Goal: Task Accomplishment & Management: Use online tool/utility

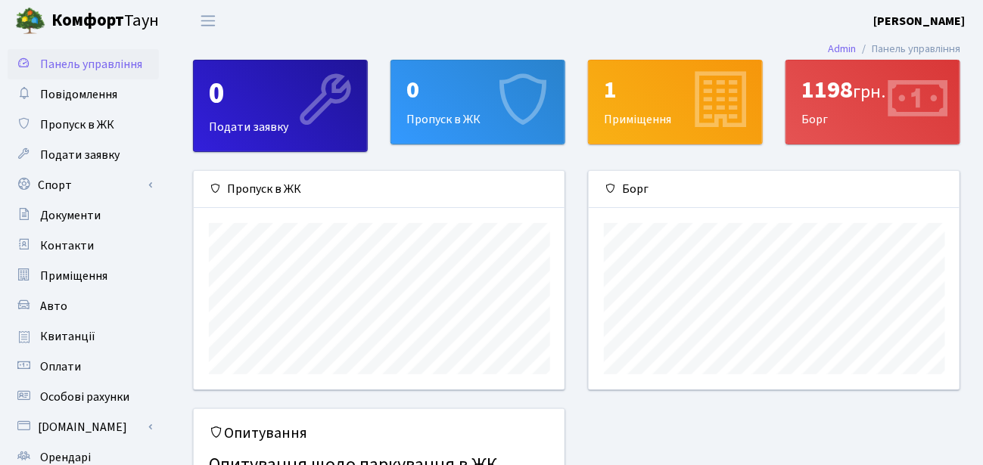
scroll to position [218, 371]
click at [105, 100] on span "Повідомлення" at bounding box center [78, 94] width 77 height 17
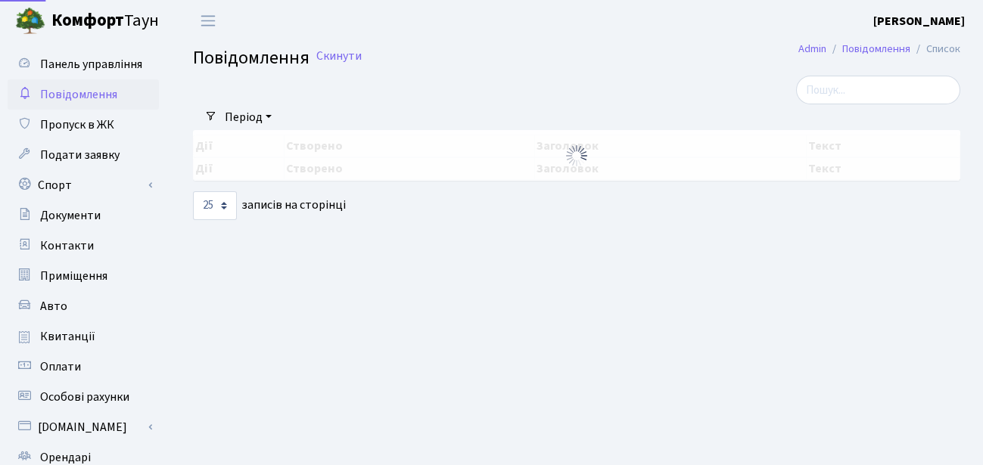
select select "25"
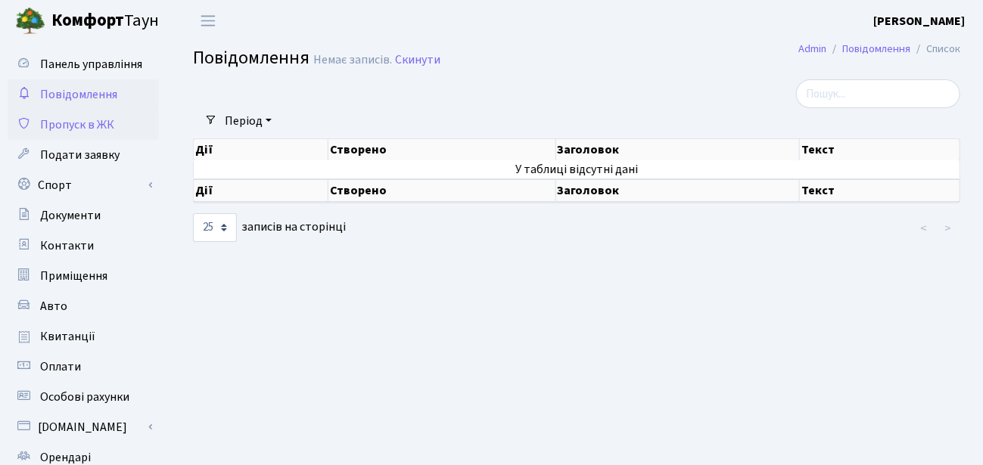
click at [79, 122] on span "Пропуск в ЖК" at bounding box center [77, 125] width 74 height 17
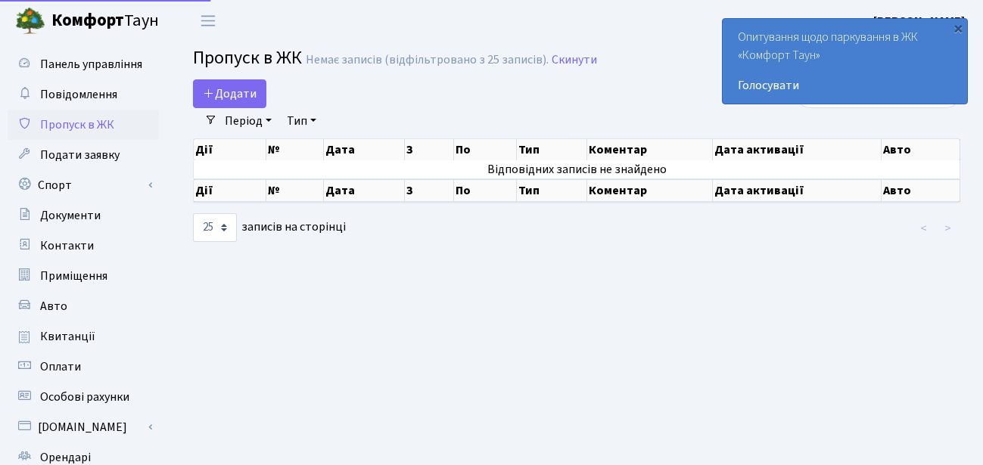
select select "25"
click at [204, 90] on icon at bounding box center [209, 93] width 12 height 12
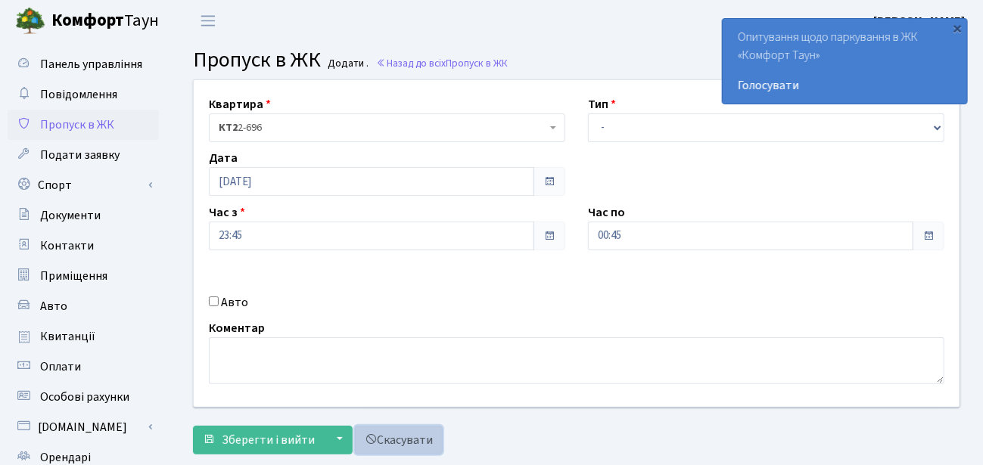
click at [367, 437] on span at bounding box center [371, 440] width 12 height 12
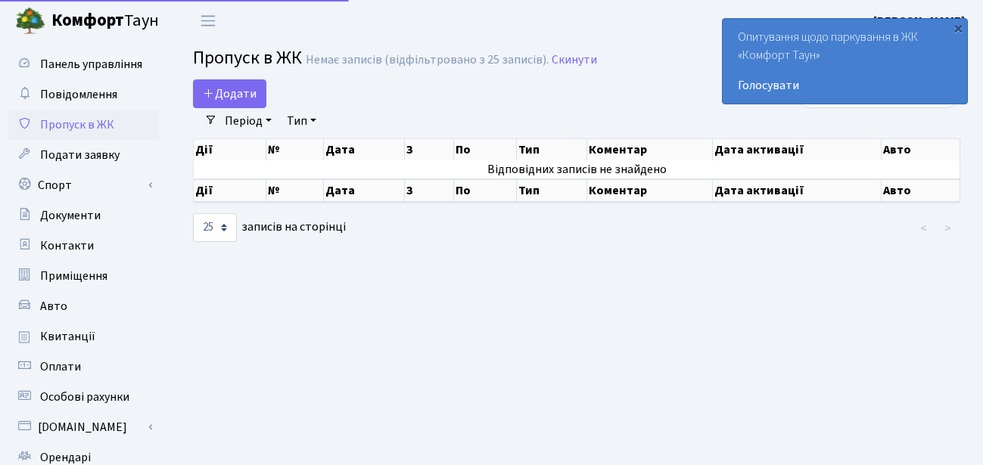
select select "25"
click at [65, 154] on span "Подати заявку" at bounding box center [79, 155] width 79 height 17
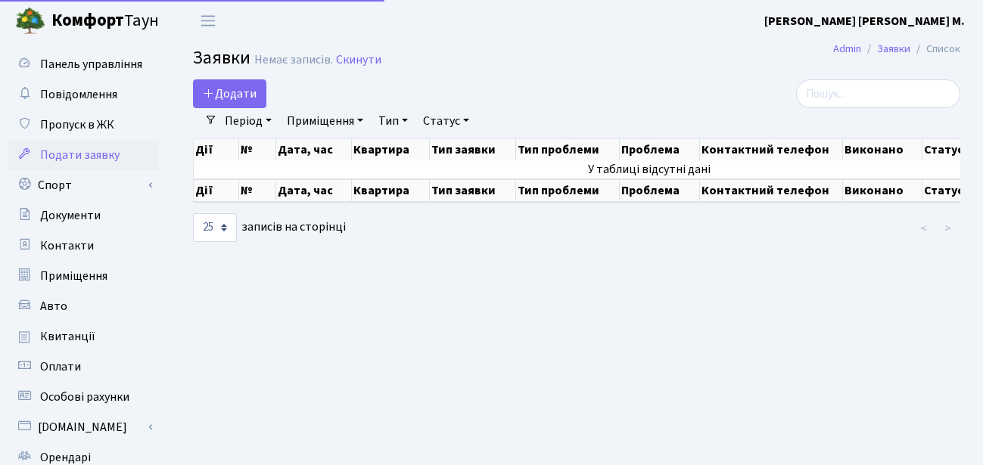
select select "25"
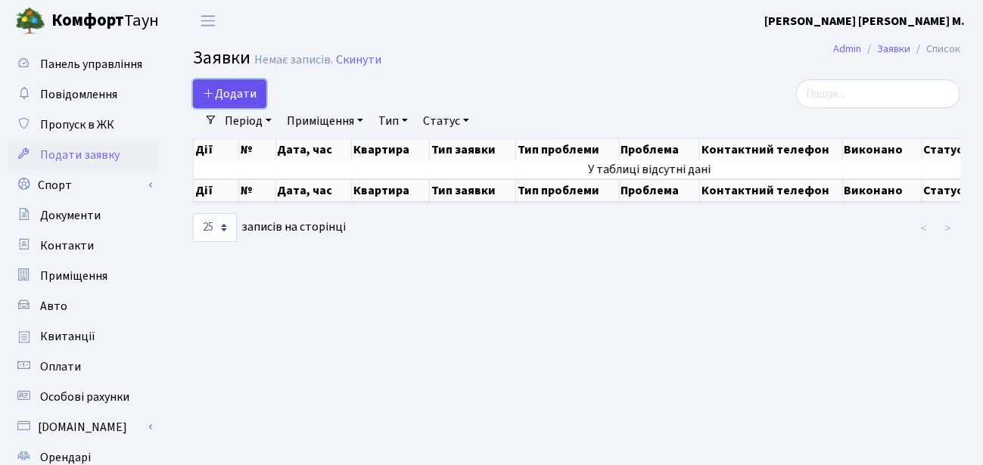
click at [216, 94] on span "Додати" at bounding box center [230, 93] width 54 height 17
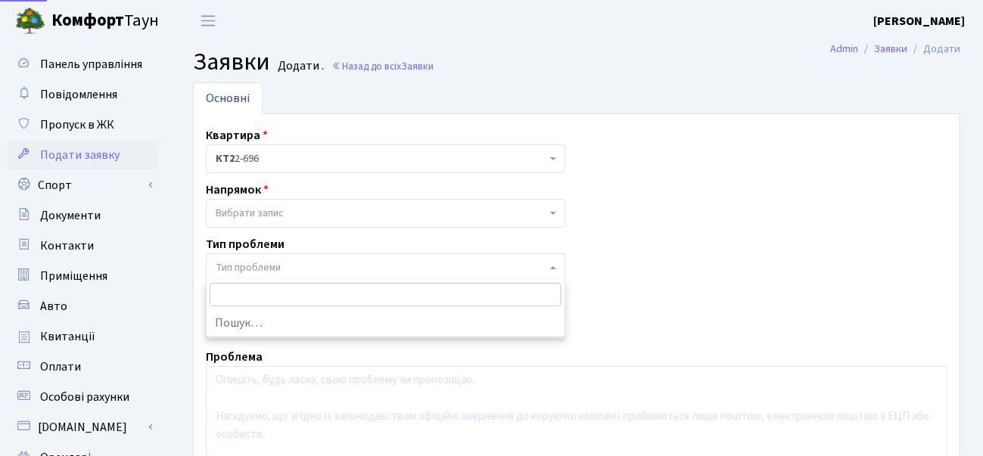
click at [553, 267] on span at bounding box center [554, 267] width 3 height 29
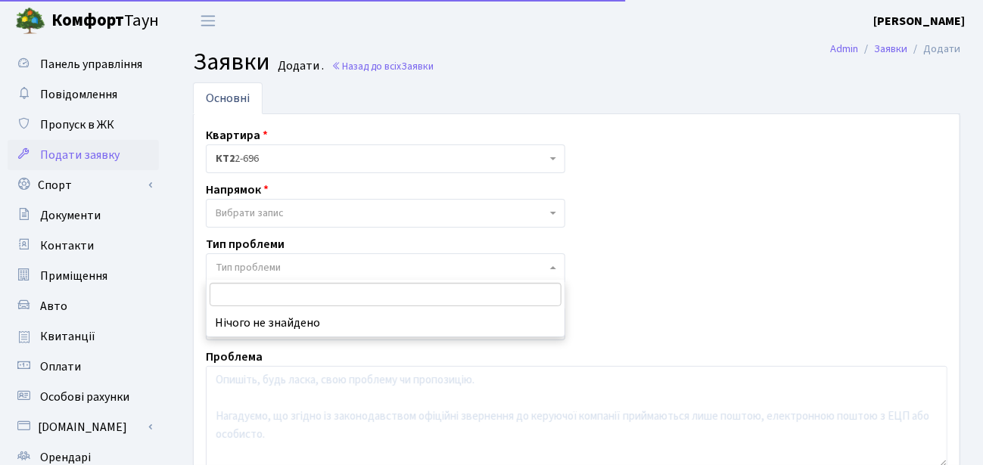
click at [553, 267] on span at bounding box center [554, 267] width 3 height 29
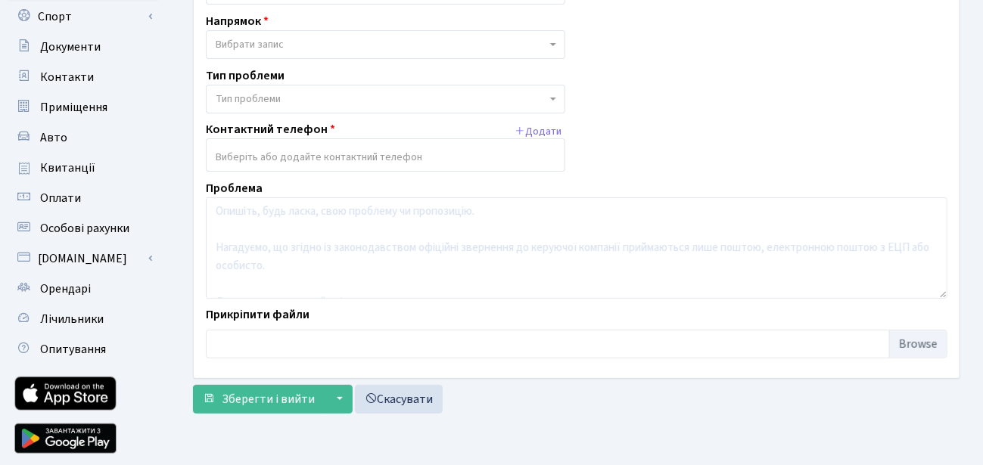
scroll to position [182, 0]
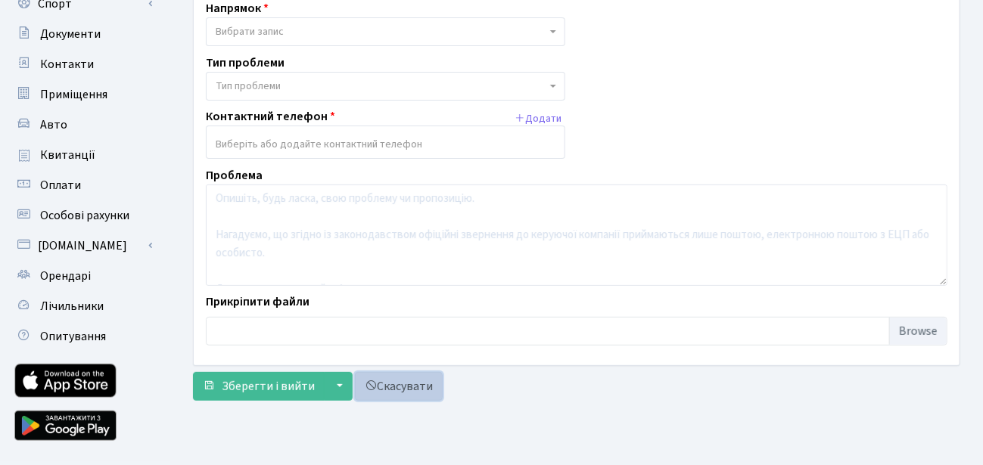
click at [405, 387] on link "Скасувати" at bounding box center [399, 386] width 88 height 29
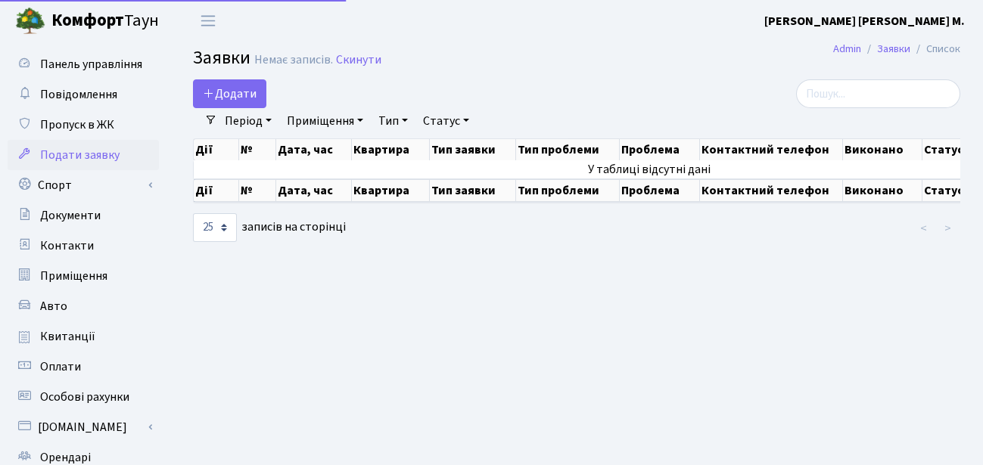
select select "25"
click at [58, 188] on link "Спорт" at bounding box center [83, 185] width 151 height 30
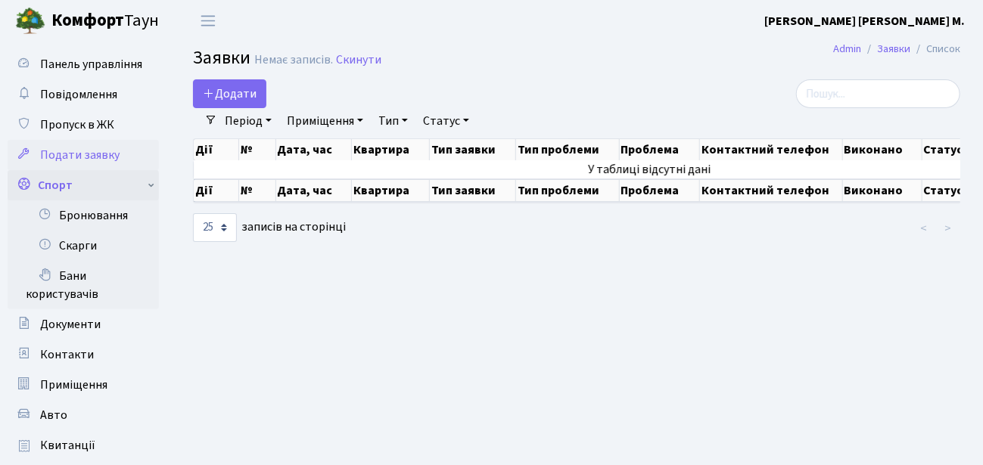
click at [54, 188] on link "Спорт" at bounding box center [83, 185] width 151 height 30
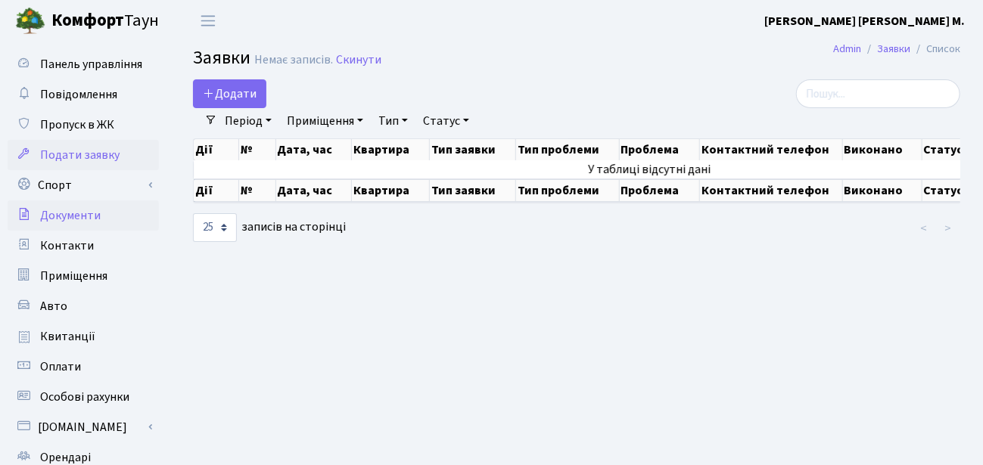
click at [61, 216] on span "Документи" at bounding box center [70, 215] width 61 height 17
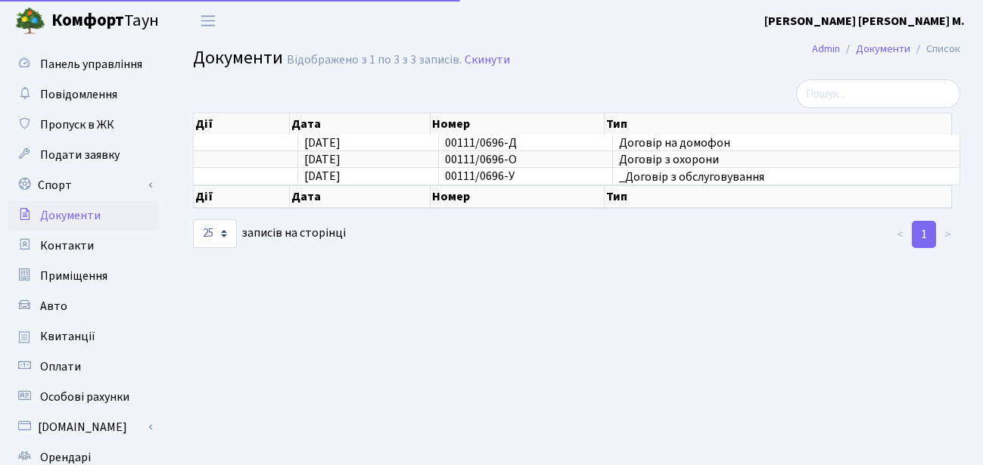
select select "25"
click at [62, 247] on span "Контакти" at bounding box center [67, 246] width 54 height 17
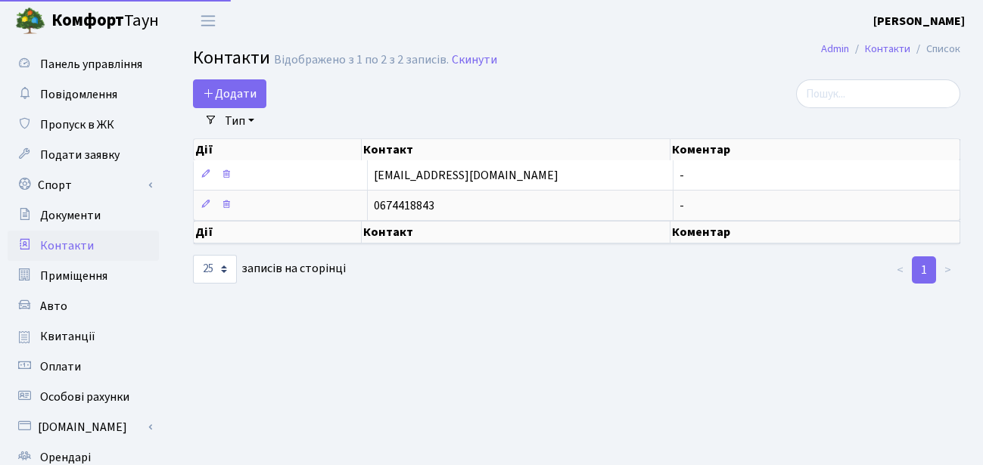
select select "25"
click at [62, 272] on span "Приміщення" at bounding box center [73, 276] width 67 height 17
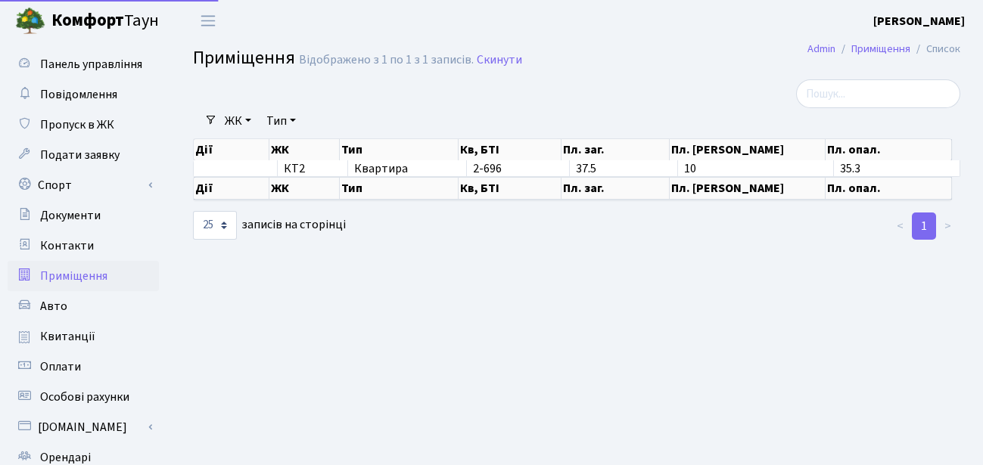
select select "25"
click at [58, 303] on span "Авто" at bounding box center [53, 306] width 27 height 17
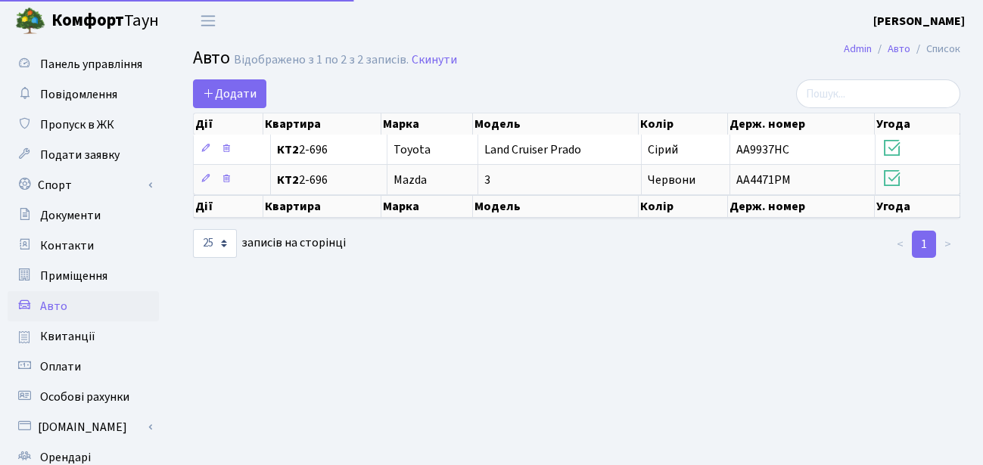
select select "25"
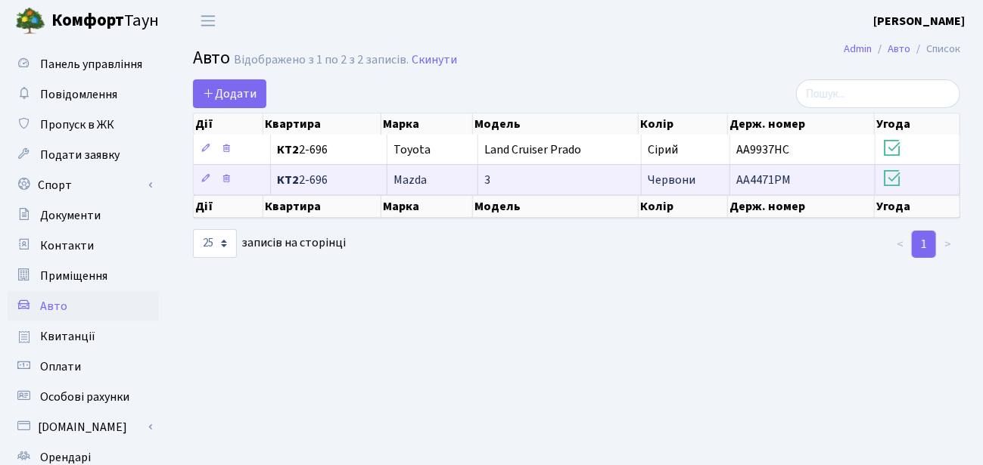
click at [698, 183] on td "Червони" at bounding box center [686, 179] width 89 height 30
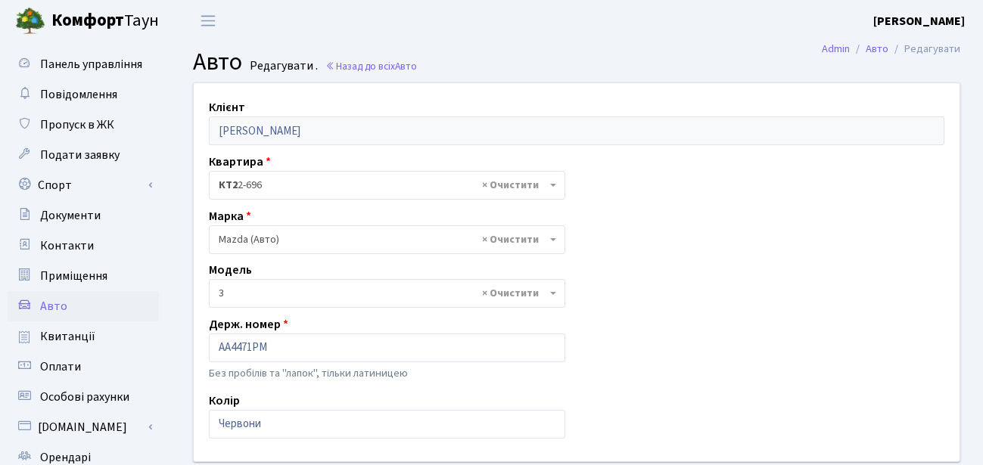
select select "219"
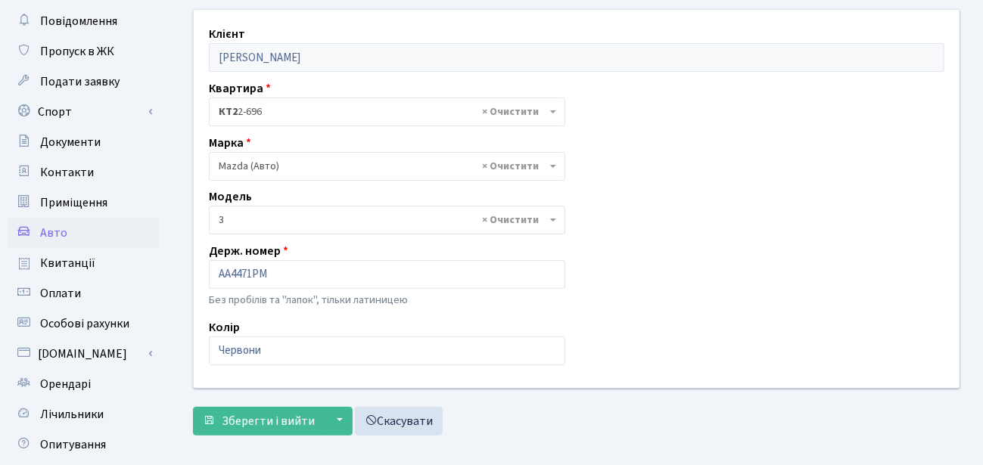
scroll to position [121, 0]
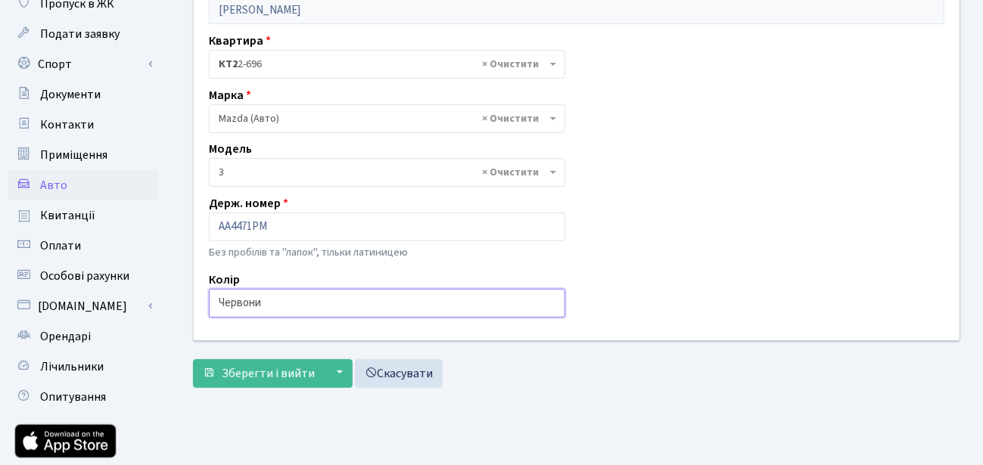
click at [266, 306] on input "Червони" at bounding box center [387, 303] width 356 height 29
type input "Червоний"
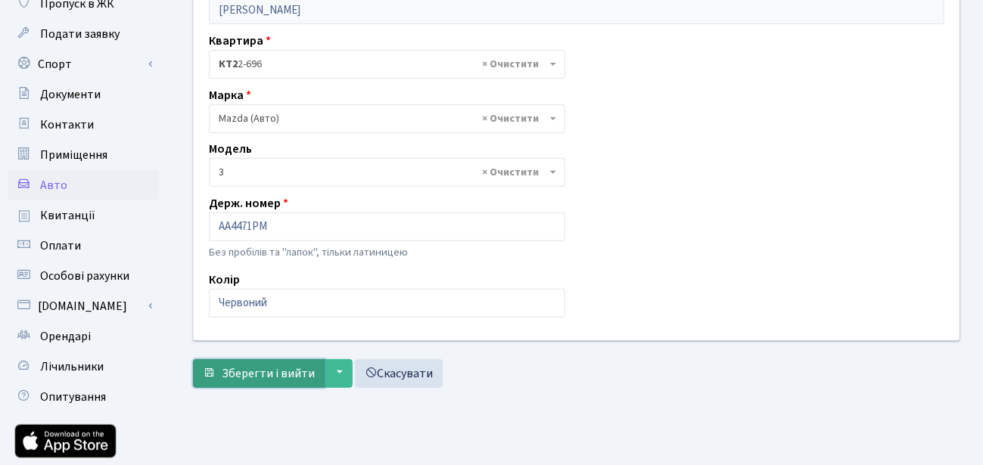
click at [291, 375] on span "Зберегти і вийти" at bounding box center [268, 373] width 93 height 17
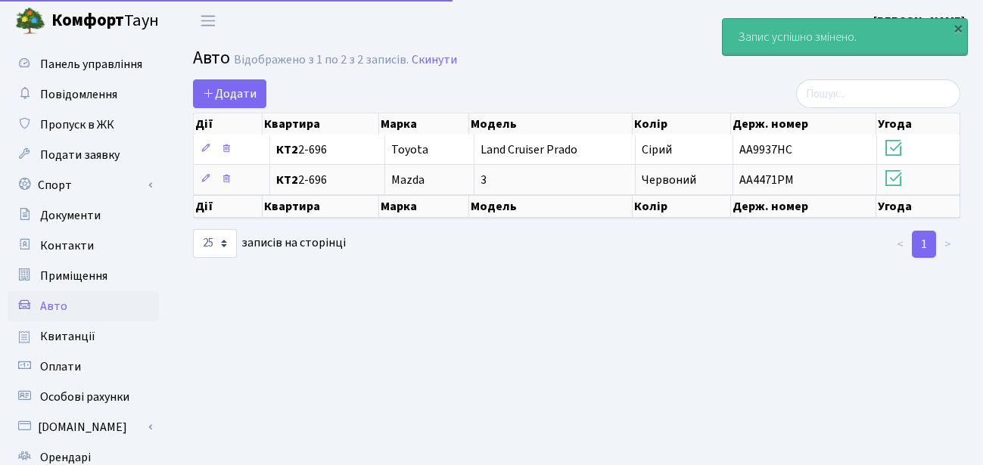
select select "25"
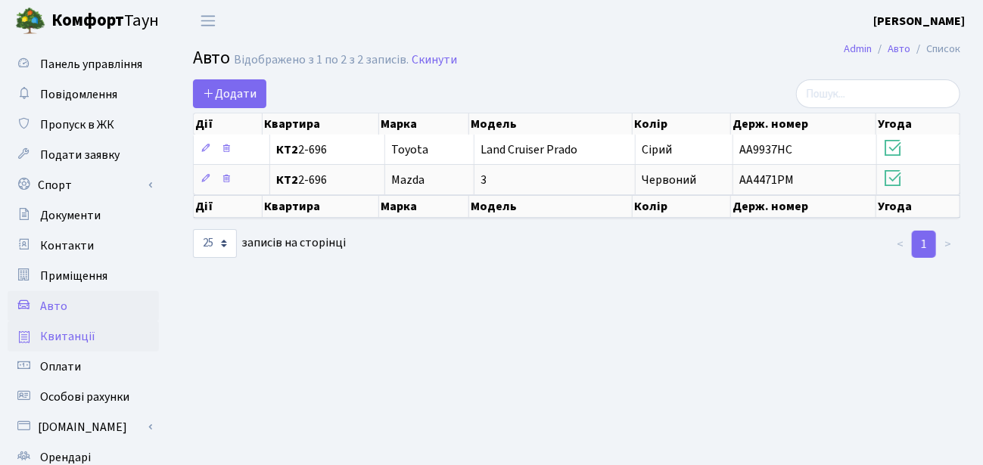
click at [95, 333] on link "Квитанції" at bounding box center [83, 337] width 151 height 30
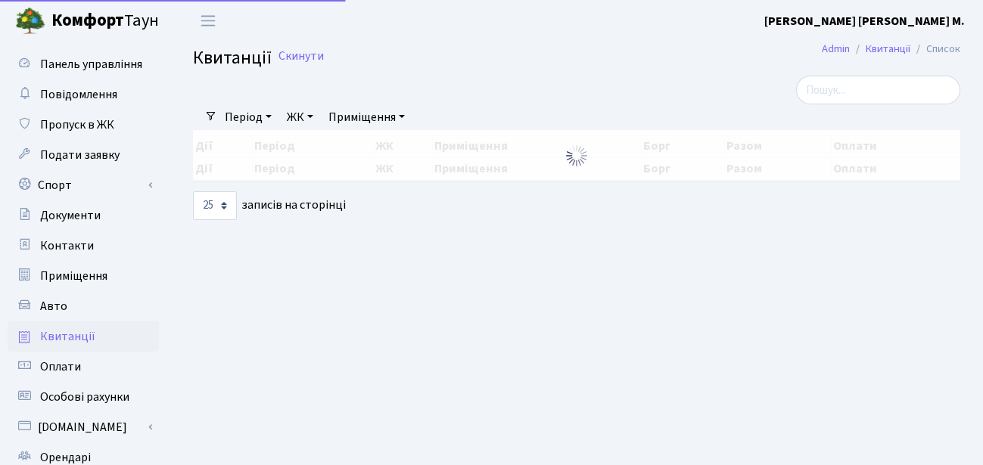
select select "25"
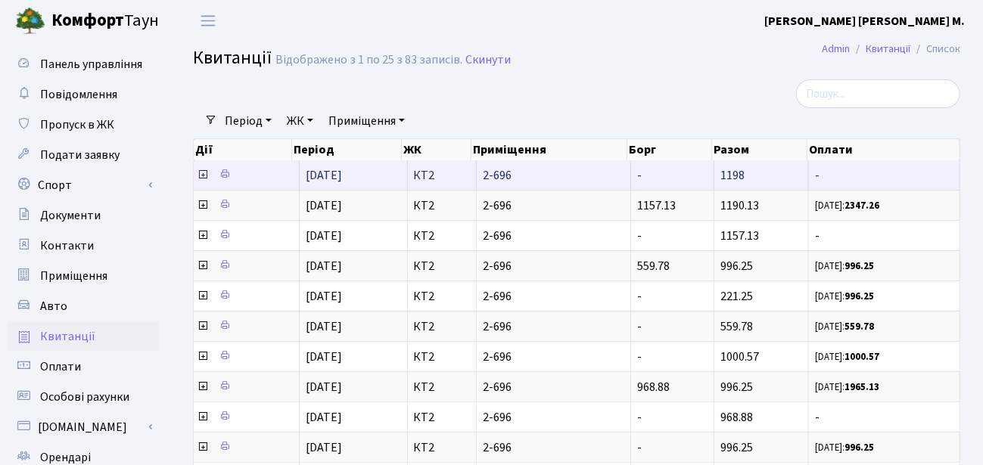
click at [203, 173] on icon at bounding box center [203, 175] width 12 height 12
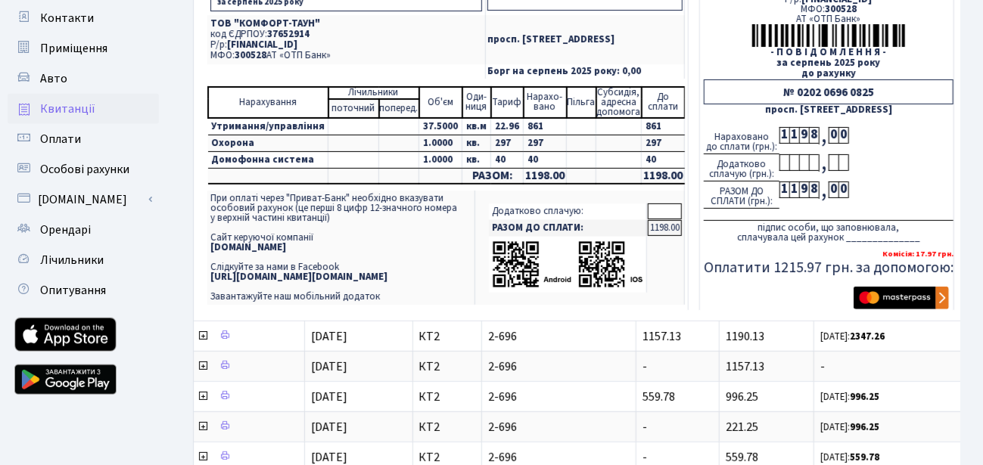
scroll to position [242, 0]
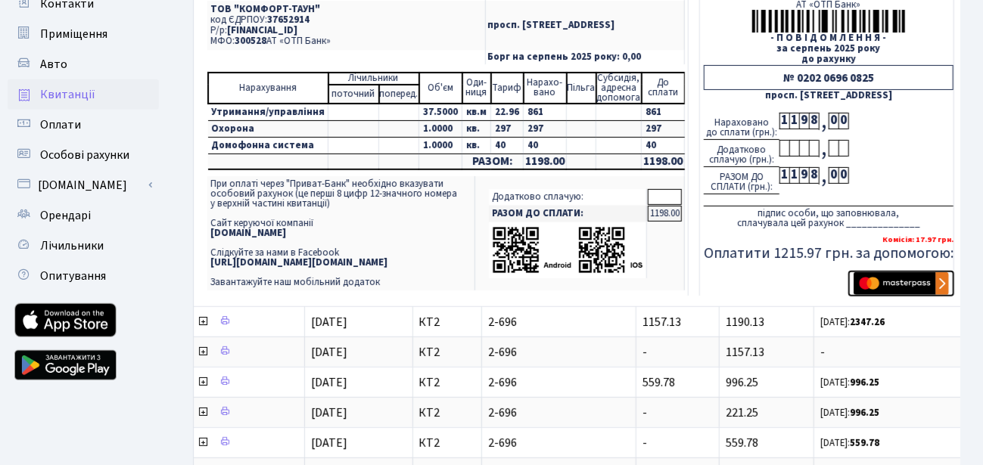
click at [932, 281] on img "submit" at bounding box center [900, 283] width 95 height 23
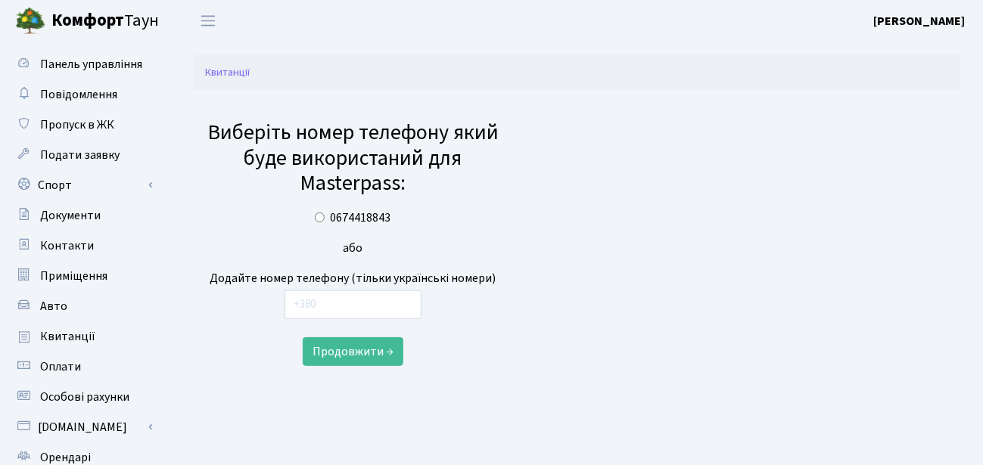
click at [316, 216] on input "0674418843" at bounding box center [320, 218] width 10 height 10
radio input "true"
click at [356, 347] on button "Продовжити →" at bounding box center [353, 351] width 101 height 29
click at [46, 366] on span "Оплати" at bounding box center [60, 367] width 41 height 17
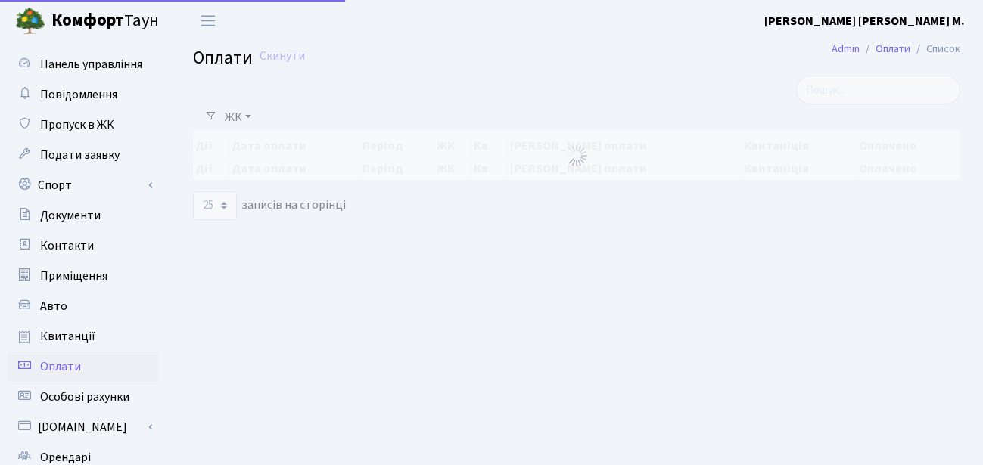
select select "25"
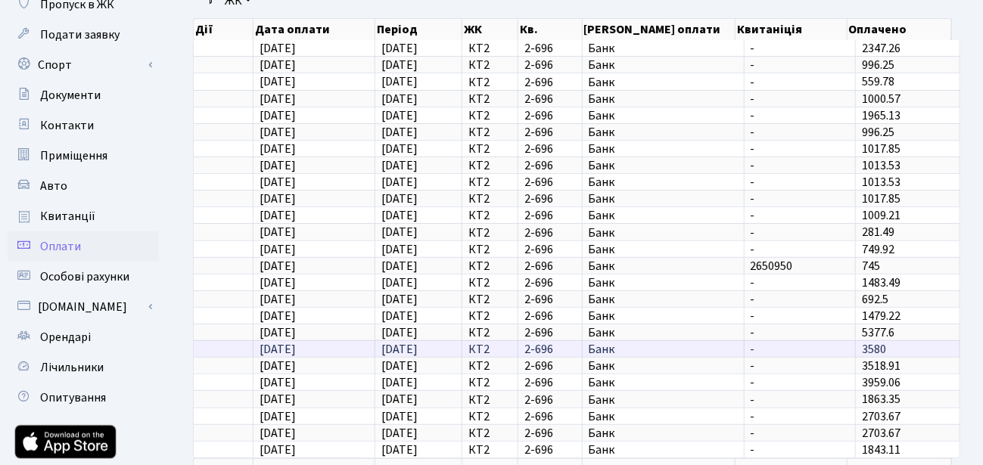
scroll to position [121, 0]
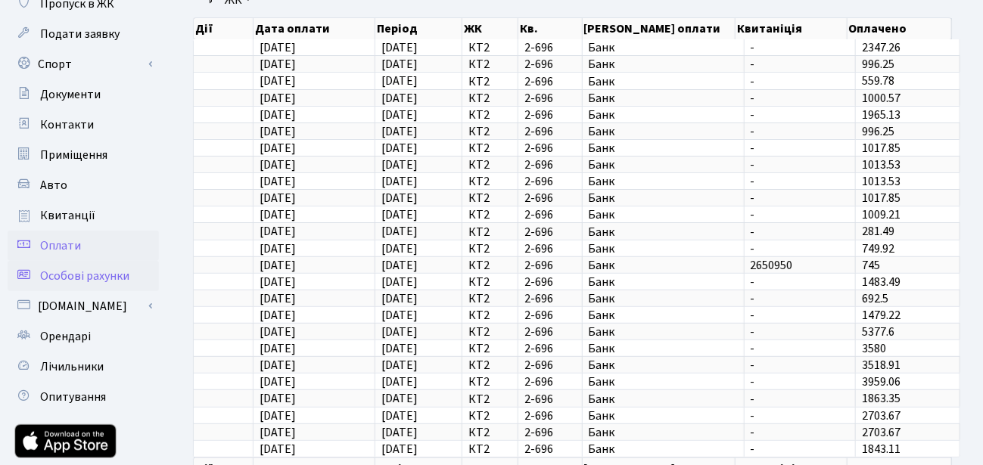
click at [110, 279] on span "Особові рахунки" at bounding box center [84, 276] width 89 height 17
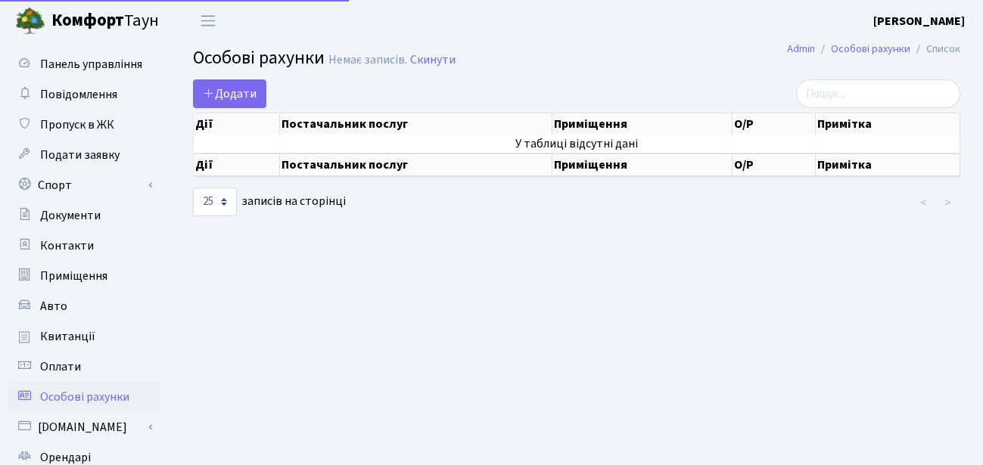
select select "25"
click at [241, 92] on span "Додати" at bounding box center [230, 93] width 54 height 17
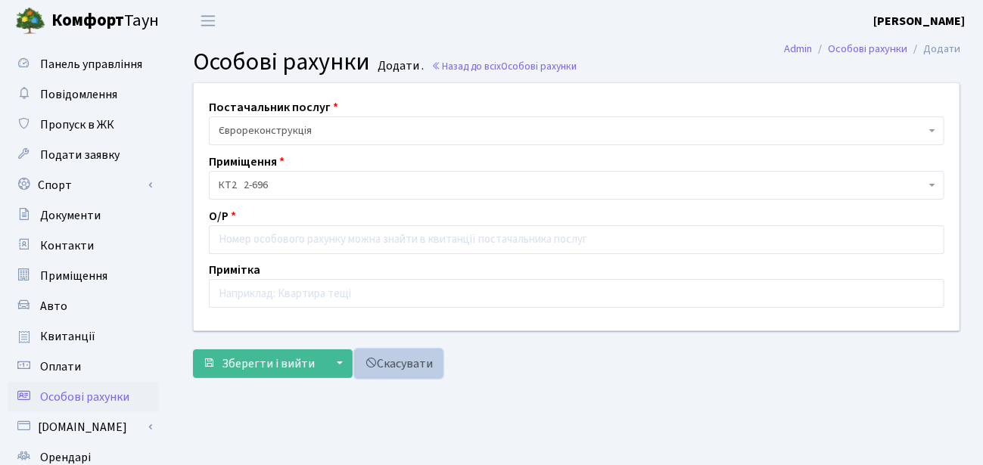
click at [383, 366] on link "Скасувати" at bounding box center [399, 364] width 88 height 29
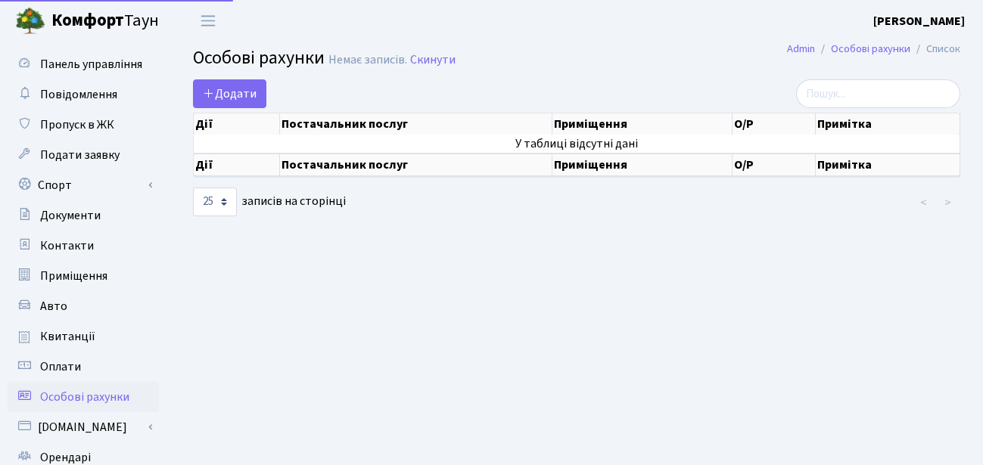
select select "25"
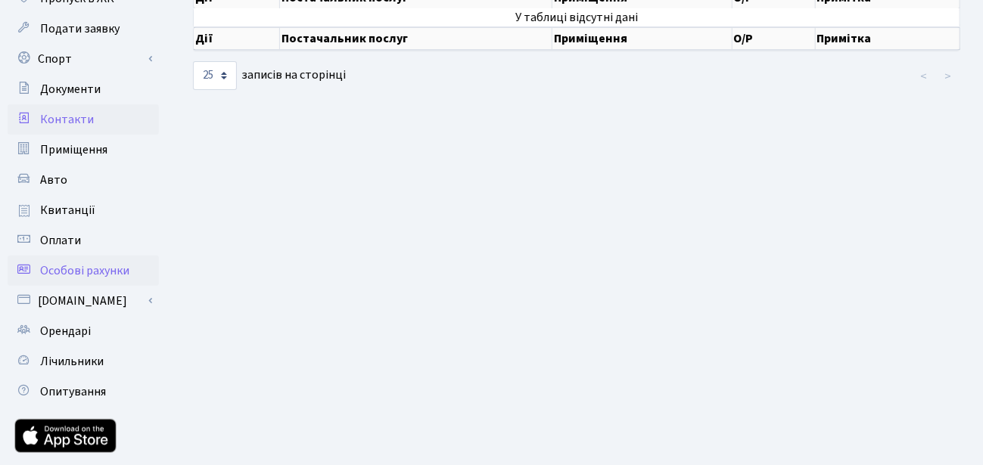
scroll to position [182, 0]
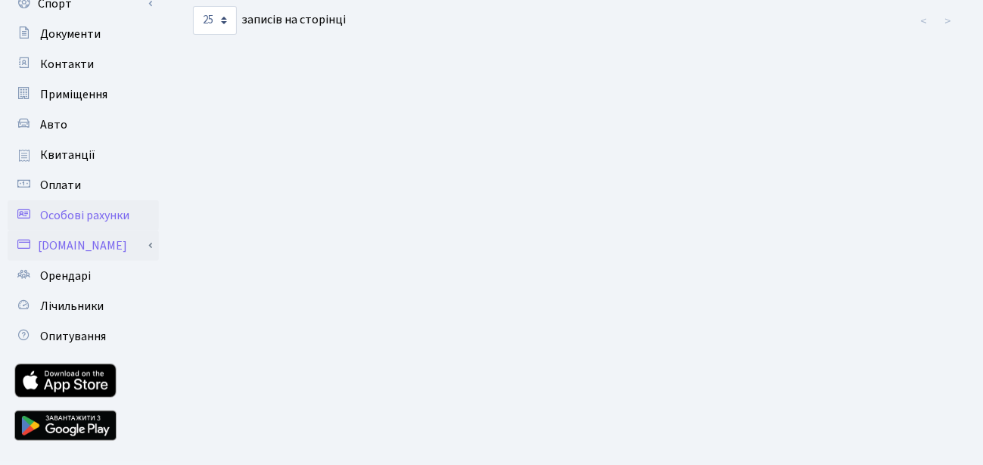
click at [86, 251] on link "[DOMAIN_NAME]" at bounding box center [83, 246] width 151 height 30
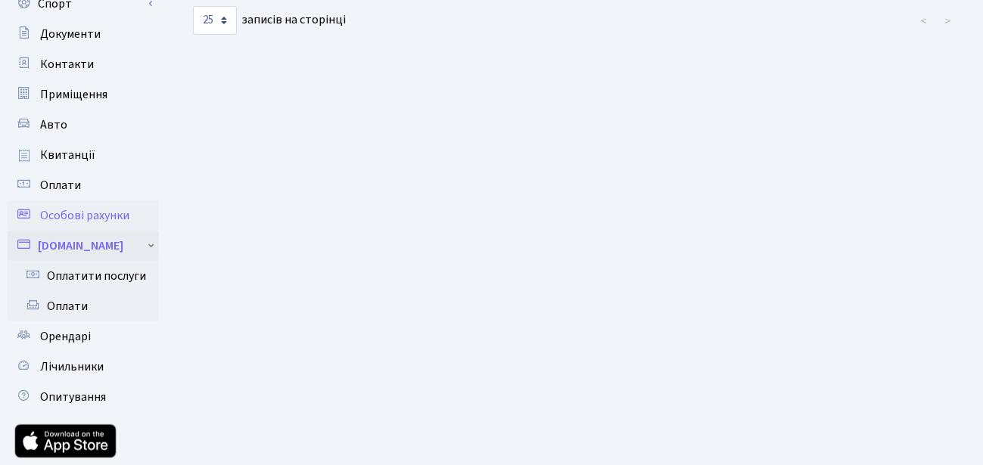
click at [86, 251] on link "[DOMAIN_NAME]" at bounding box center [83, 246] width 151 height 30
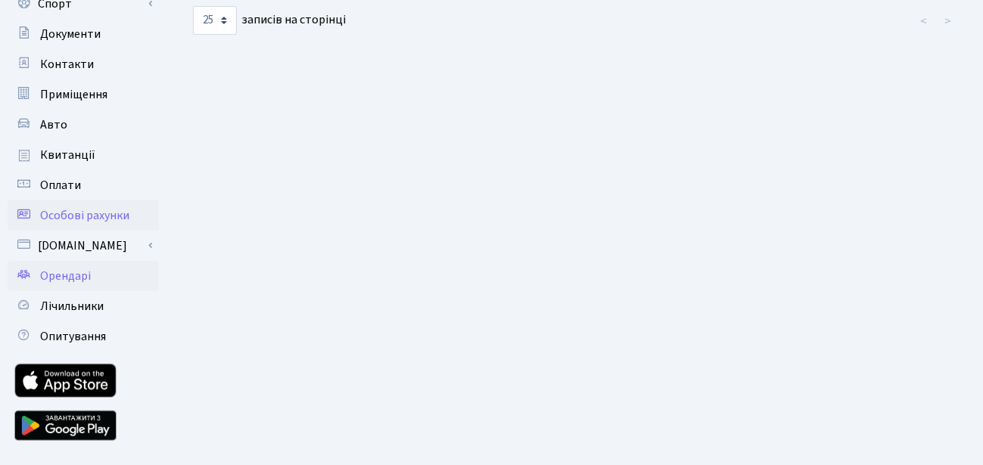
click at [73, 273] on span "Орендарі" at bounding box center [65, 276] width 51 height 17
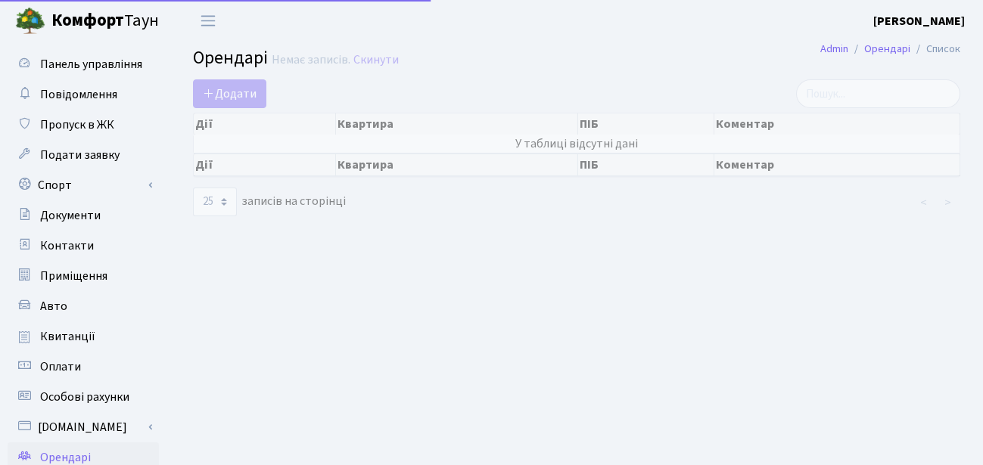
select select "25"
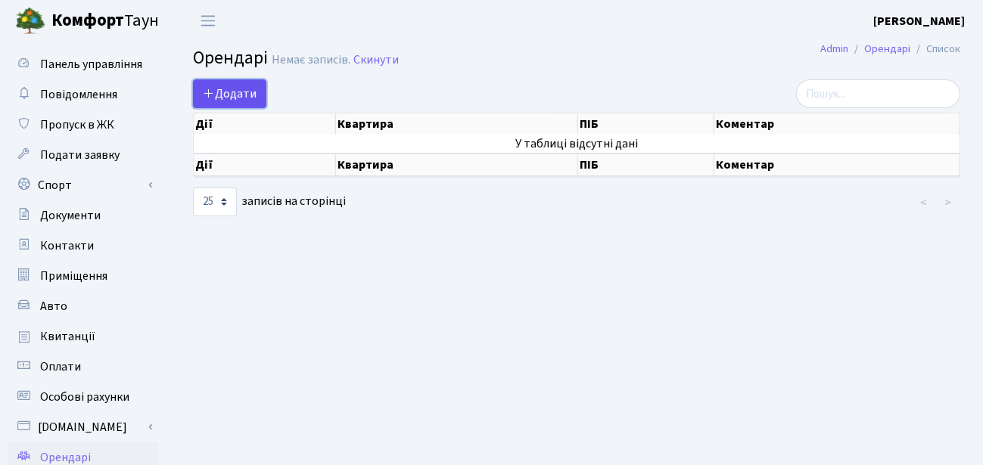
click at [231, 96] on span "Додати" at bounding box center [230, 93] width 54 height 17
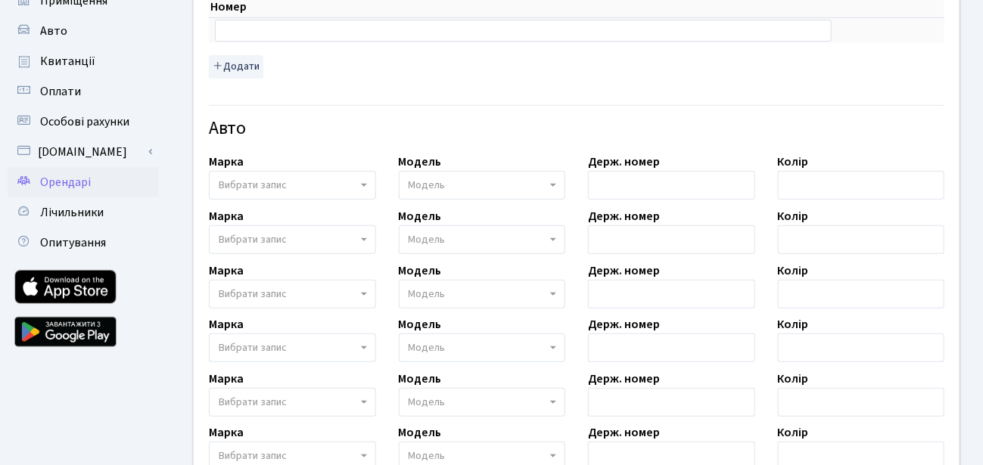
scroll to position [247, 0]
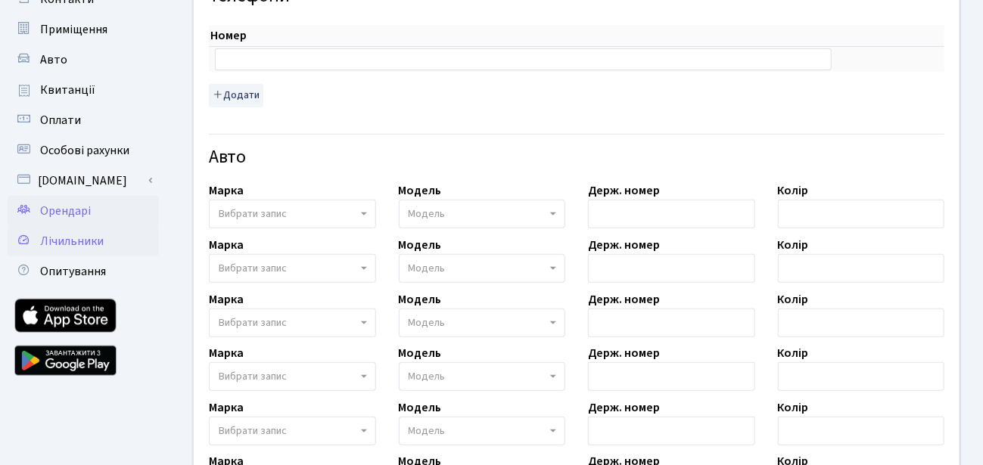
click at [86, 235] on span "Лічильники" at bounding box center [72, 241] width 64 height 17
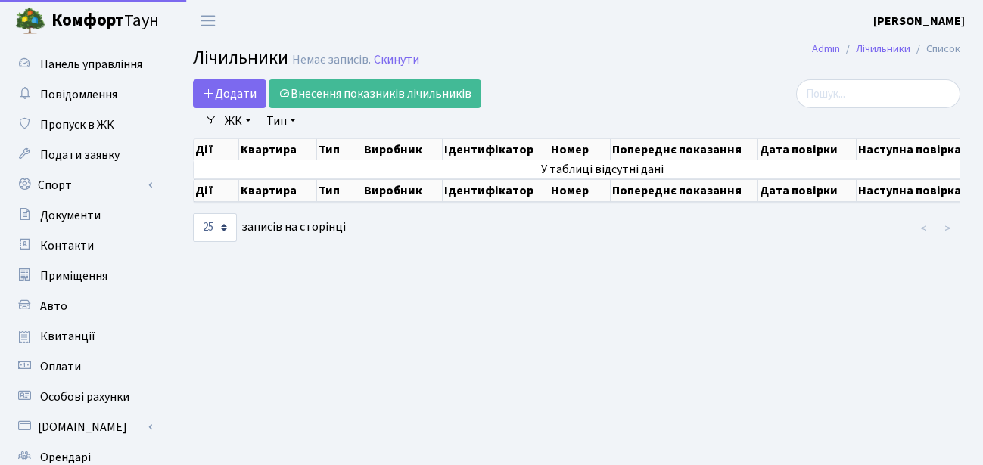
select select "25"
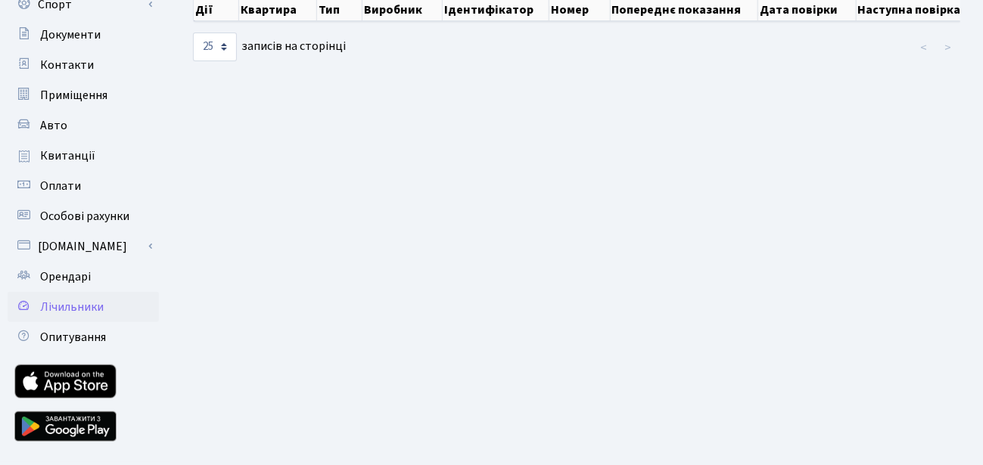
scroll to position [182, 0]
click at [89, 335] on span "Опитування" at bounding box center [73, 336] width 66 height 17
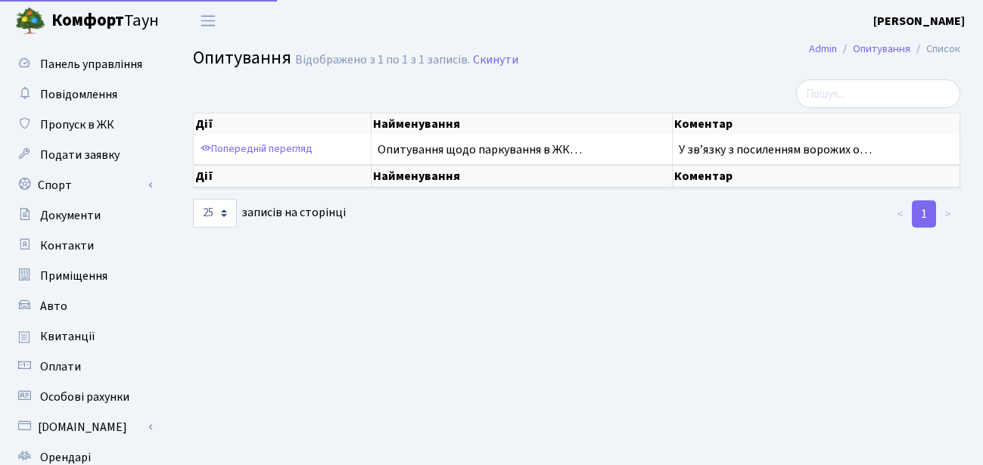
select select "25"
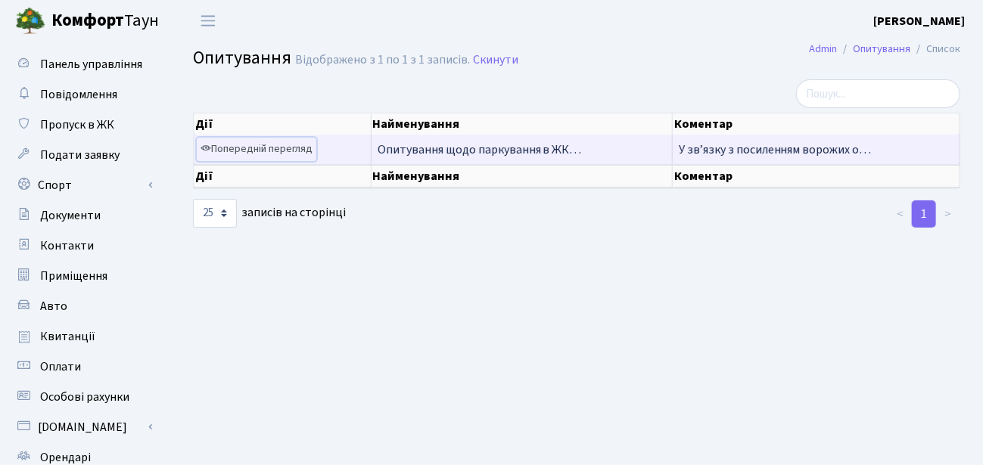
click at [266, 154] on link "Попередній перегляд" at bounding box center [257, 149] width 120 height 23
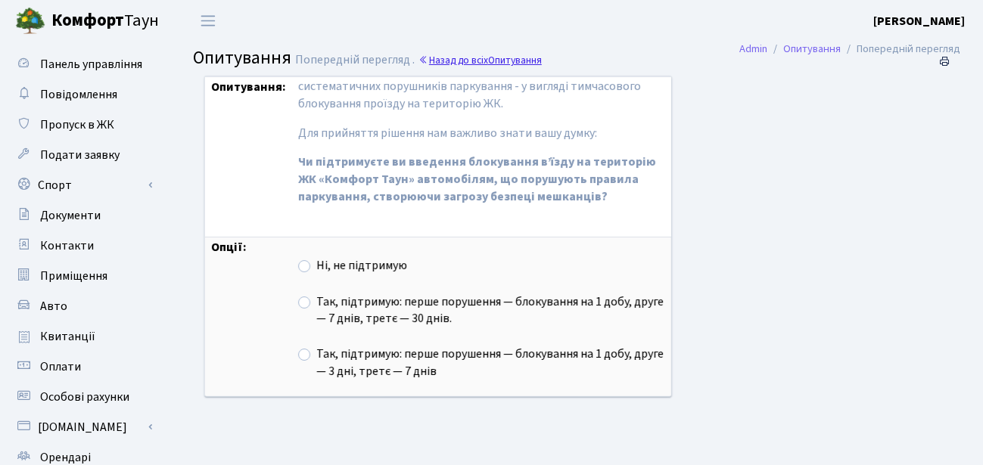
click at [478, 60] on link "Назад до всіх Опитування" at bounding box center [479, 60] width 123 height 14
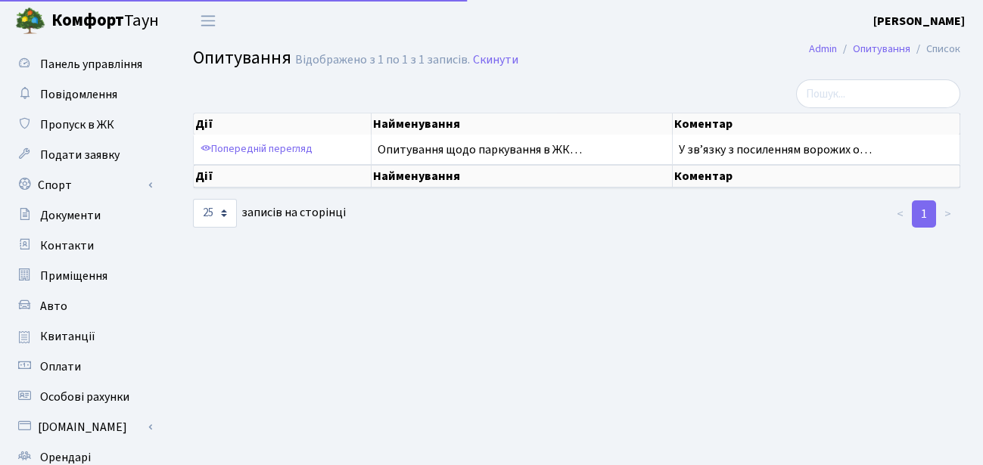
select select "25"
click at [110, 61] on span "Панель управління" at bounding box center [91, 64] width 102 height 17
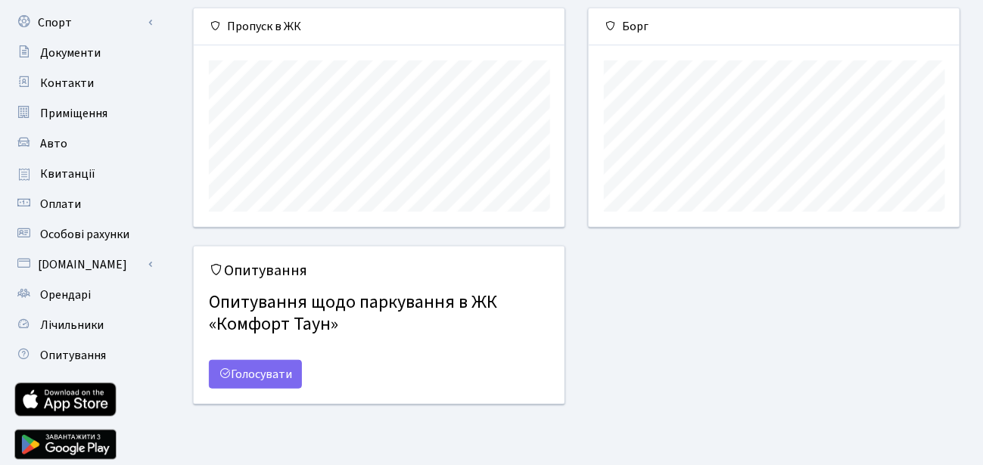
scroll to position [216, 0]
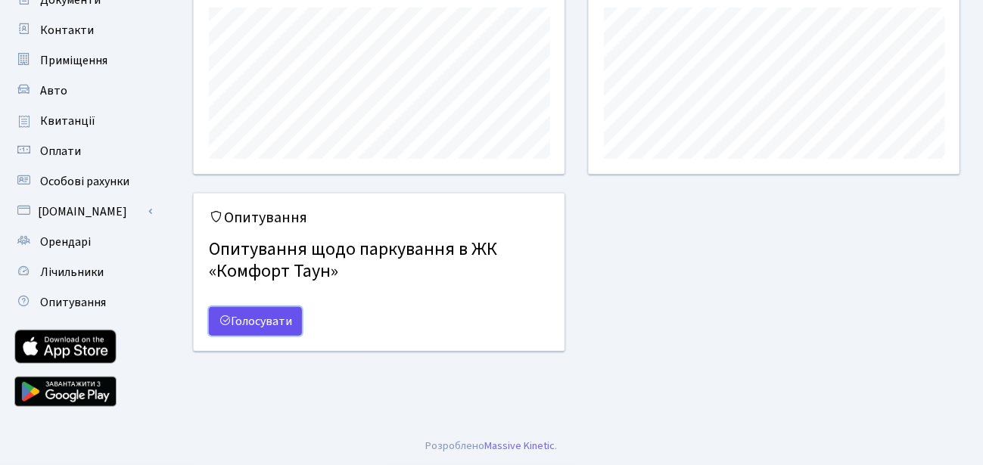
click at [238, 322] on link "Голосувати" at bounding box center [255, 321] width 93 height 29
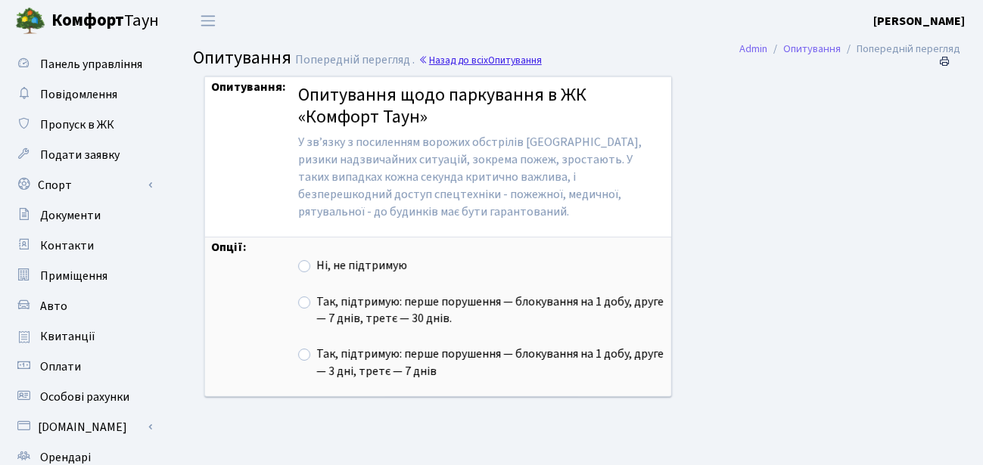
click at [462, 64] on link "Назад до всіх Опитування" at bounding box center [479, 60] width 123 height 14
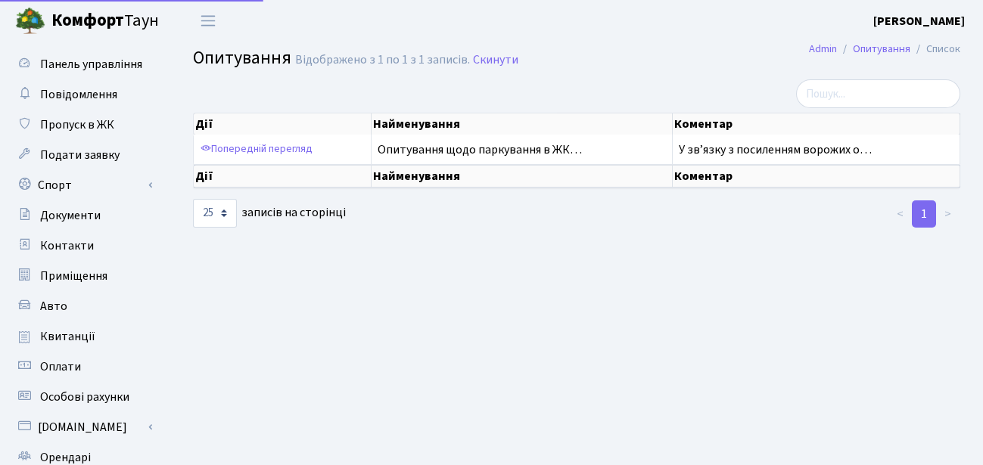
select select "25"
